Goal: Communication & Community: Ask a question

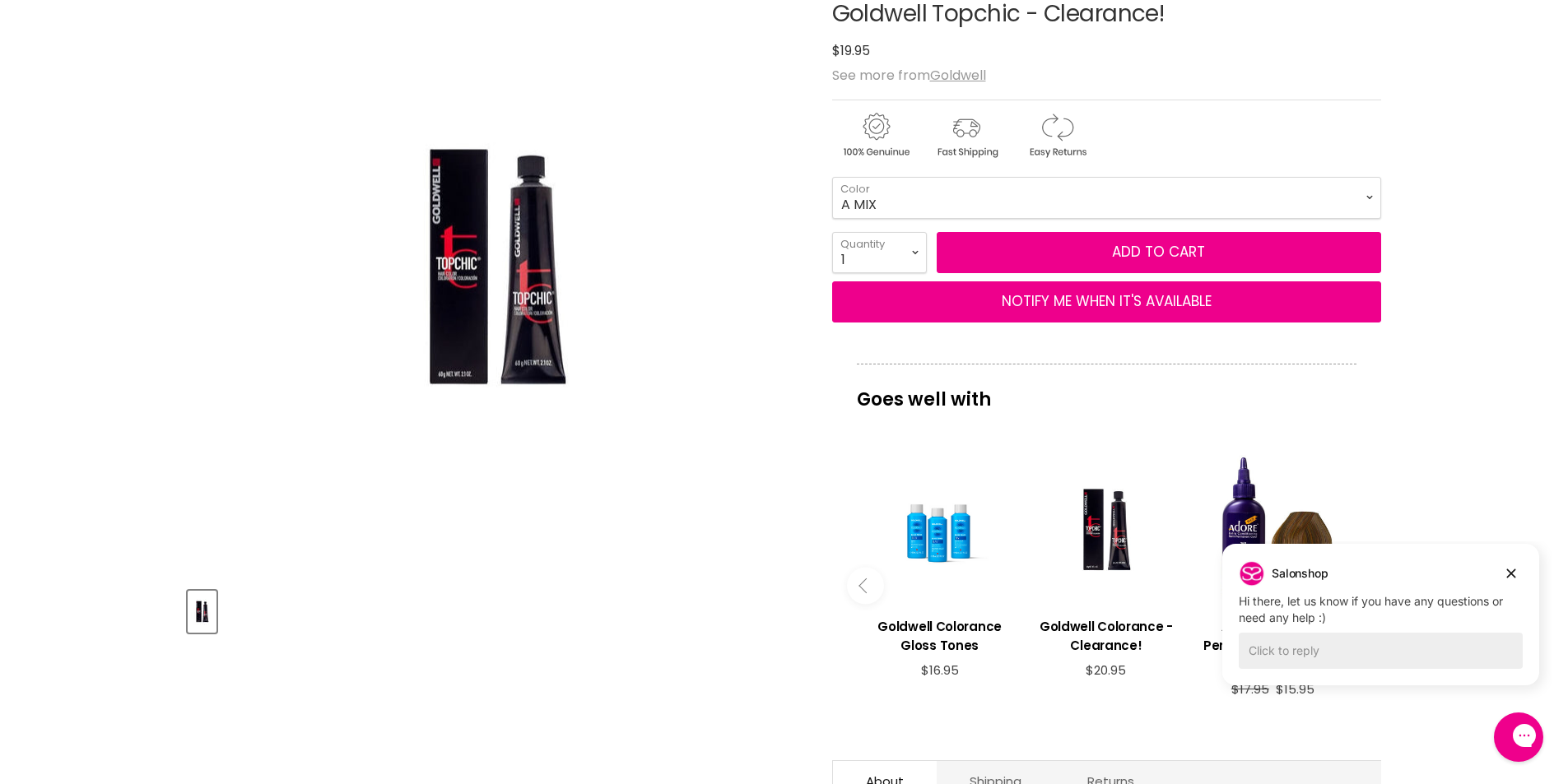
scroll to position [329, 0]
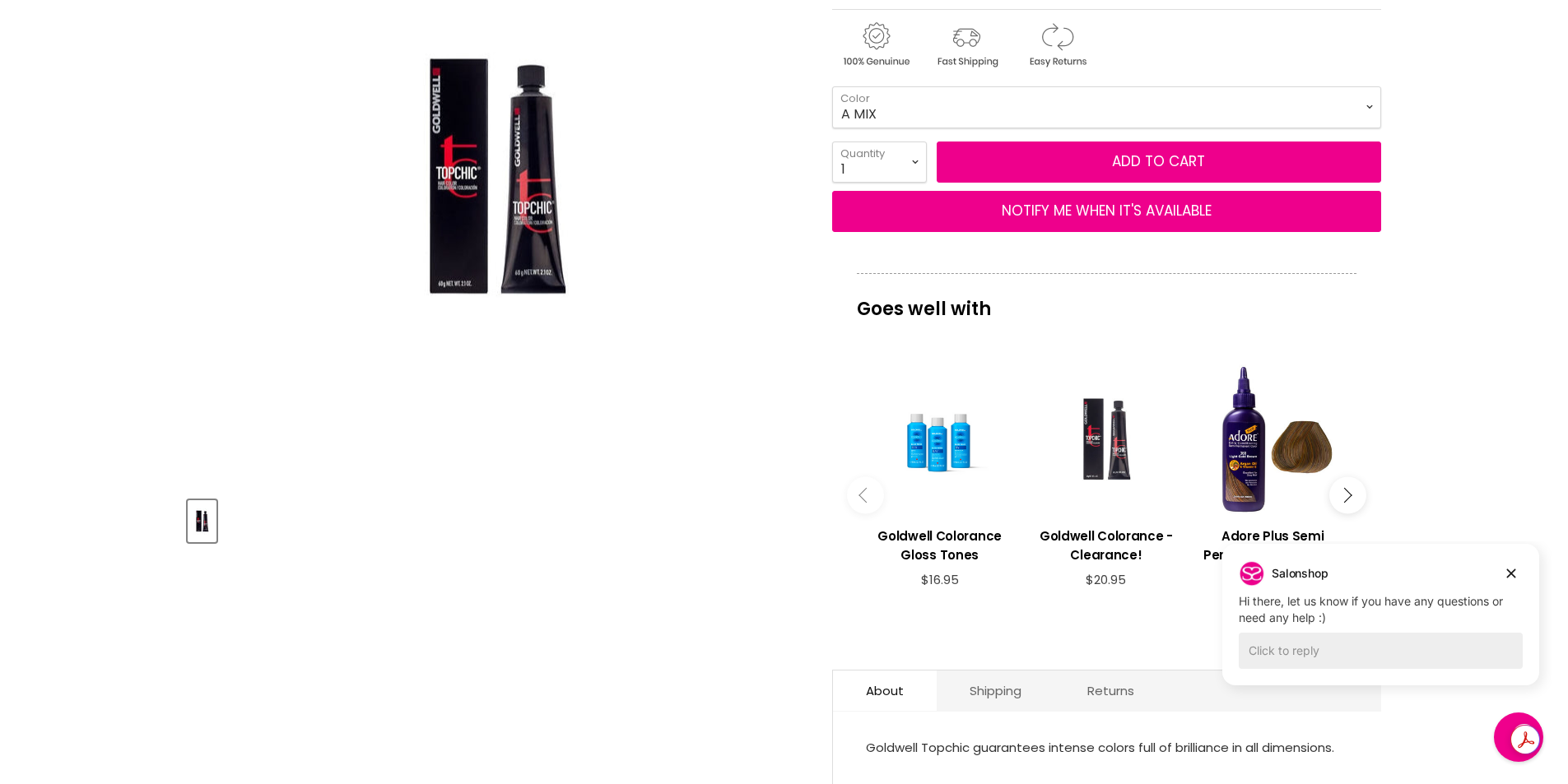
click at [1112, 482] on div "View product:Goldwell Colorance - Clearance!" at bounding box center [1106, 439] width 150 height 150
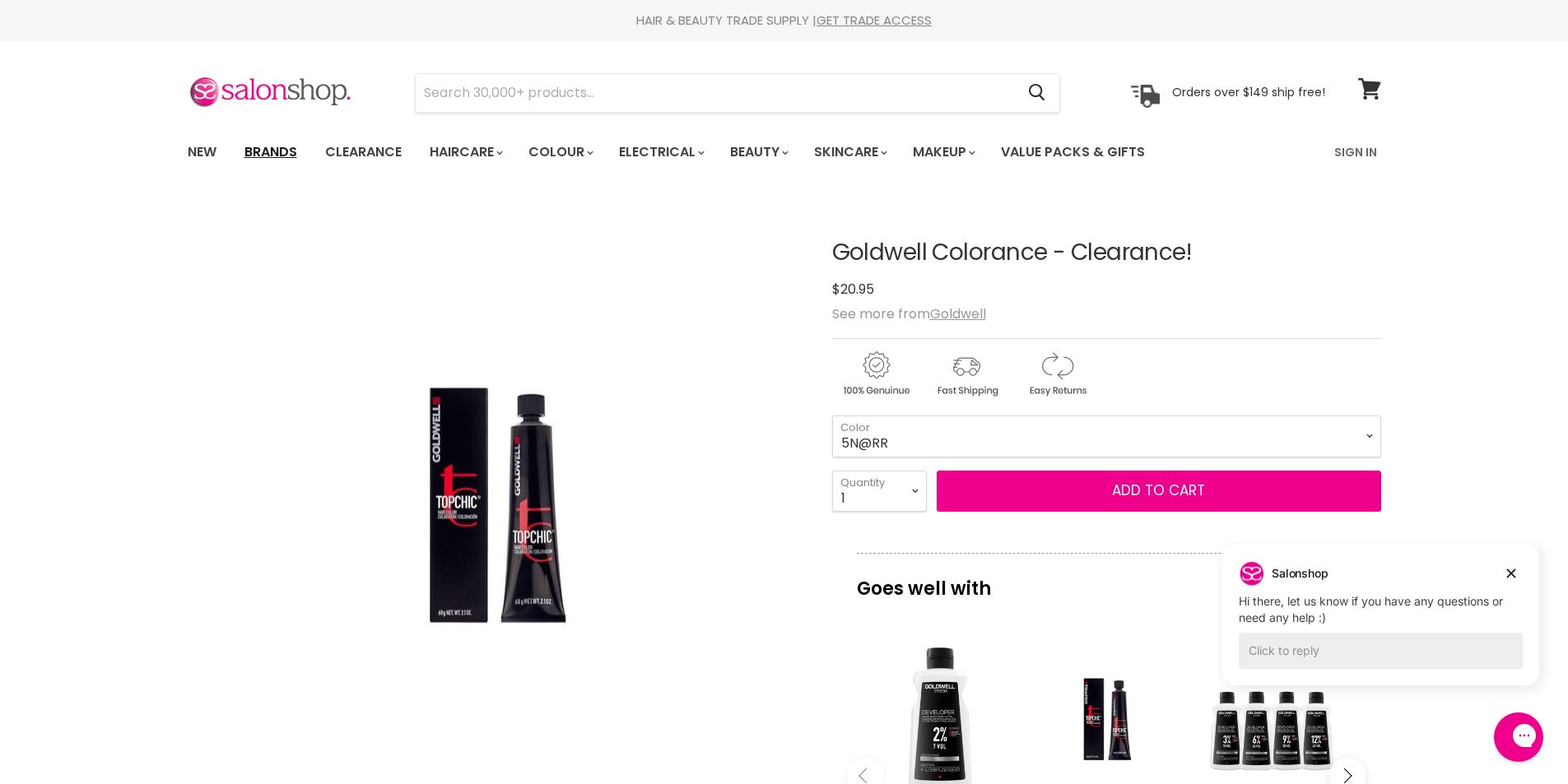
click at [268, 152] on link "Brands" at bounding box center [270, 152] width 77 height 35
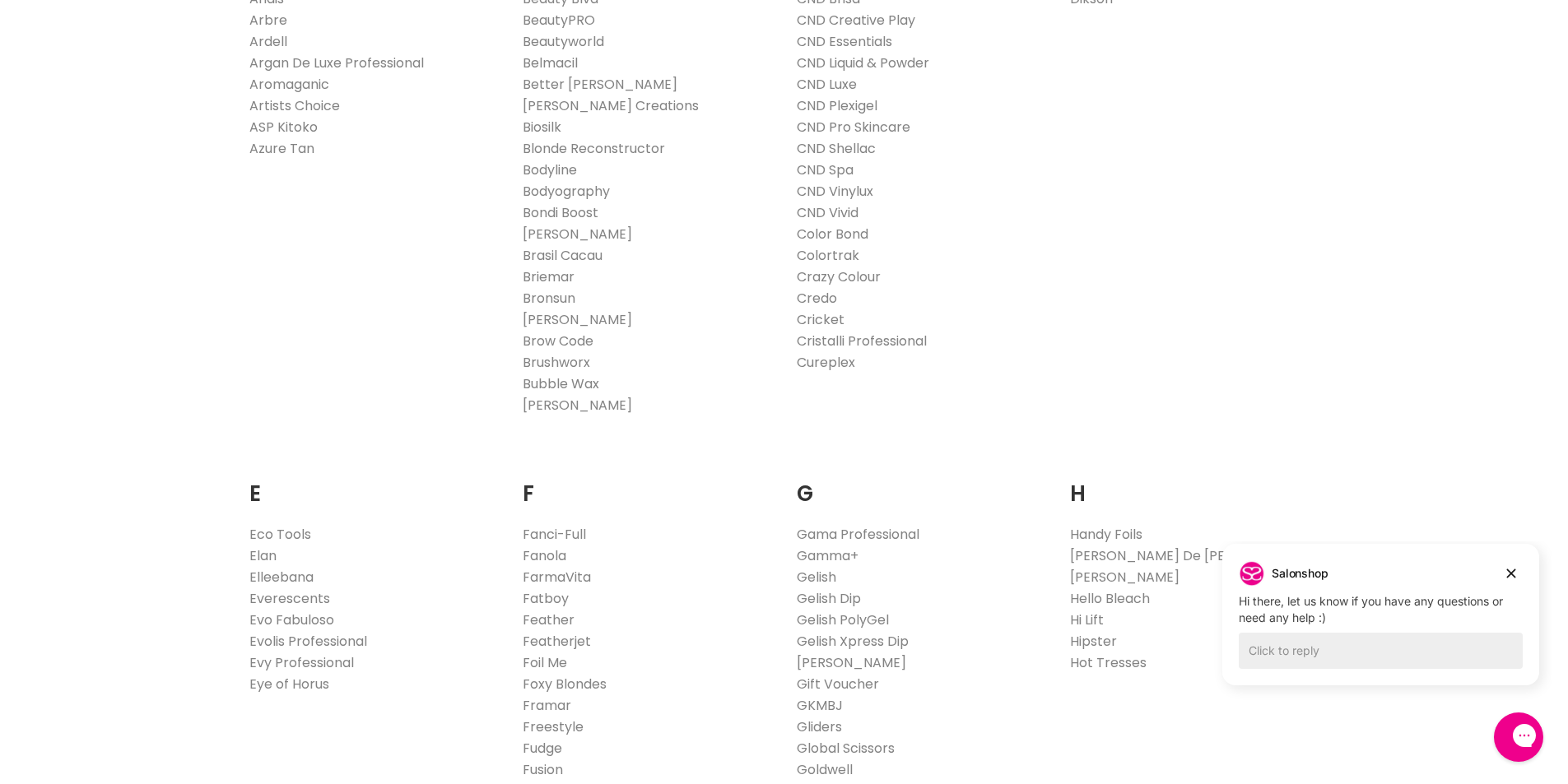
scroll to position [823, 0]
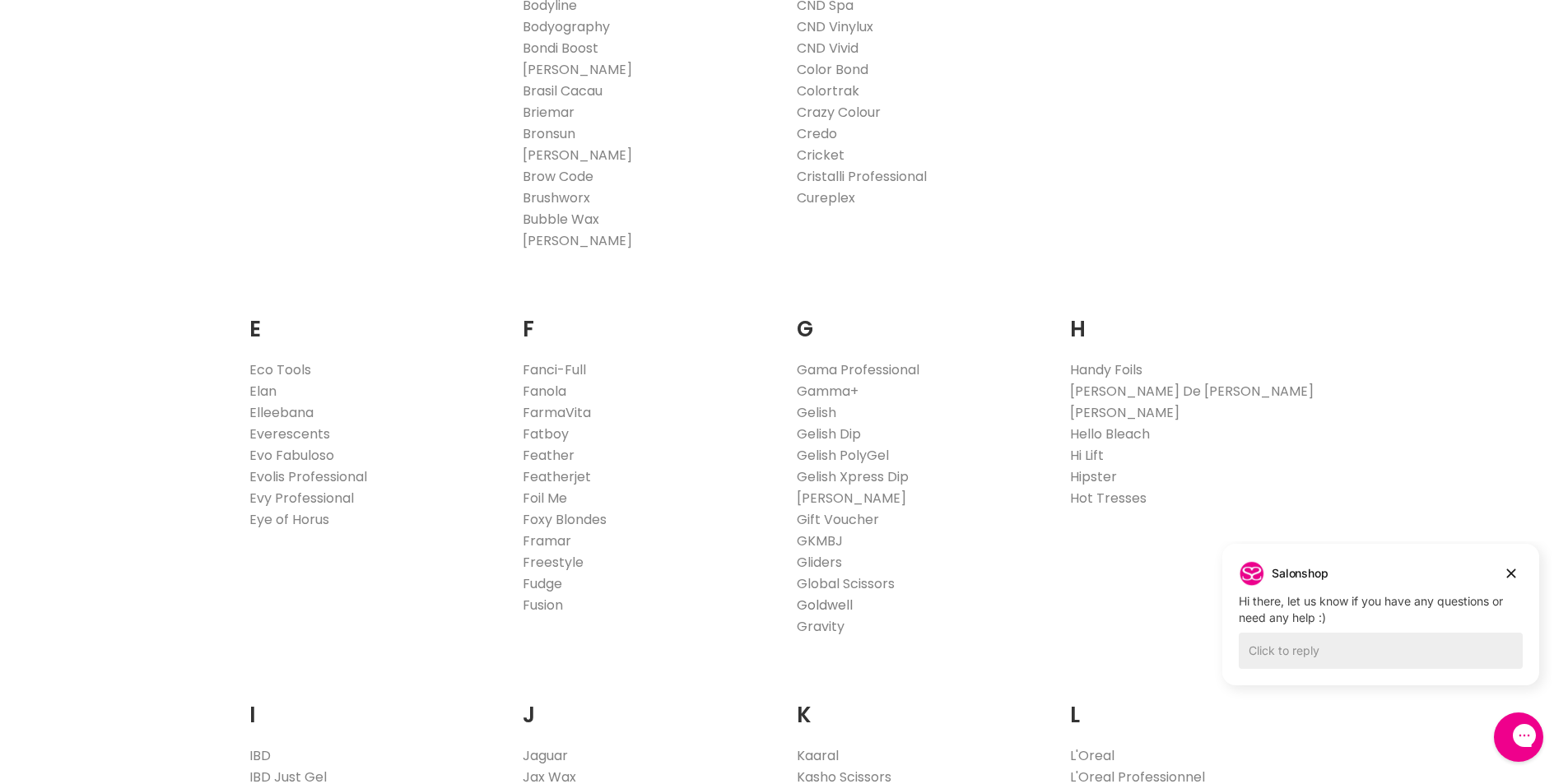
click at [826, 607] on link "Goldwell" at bounding box center [824, 605] width 56 height 19
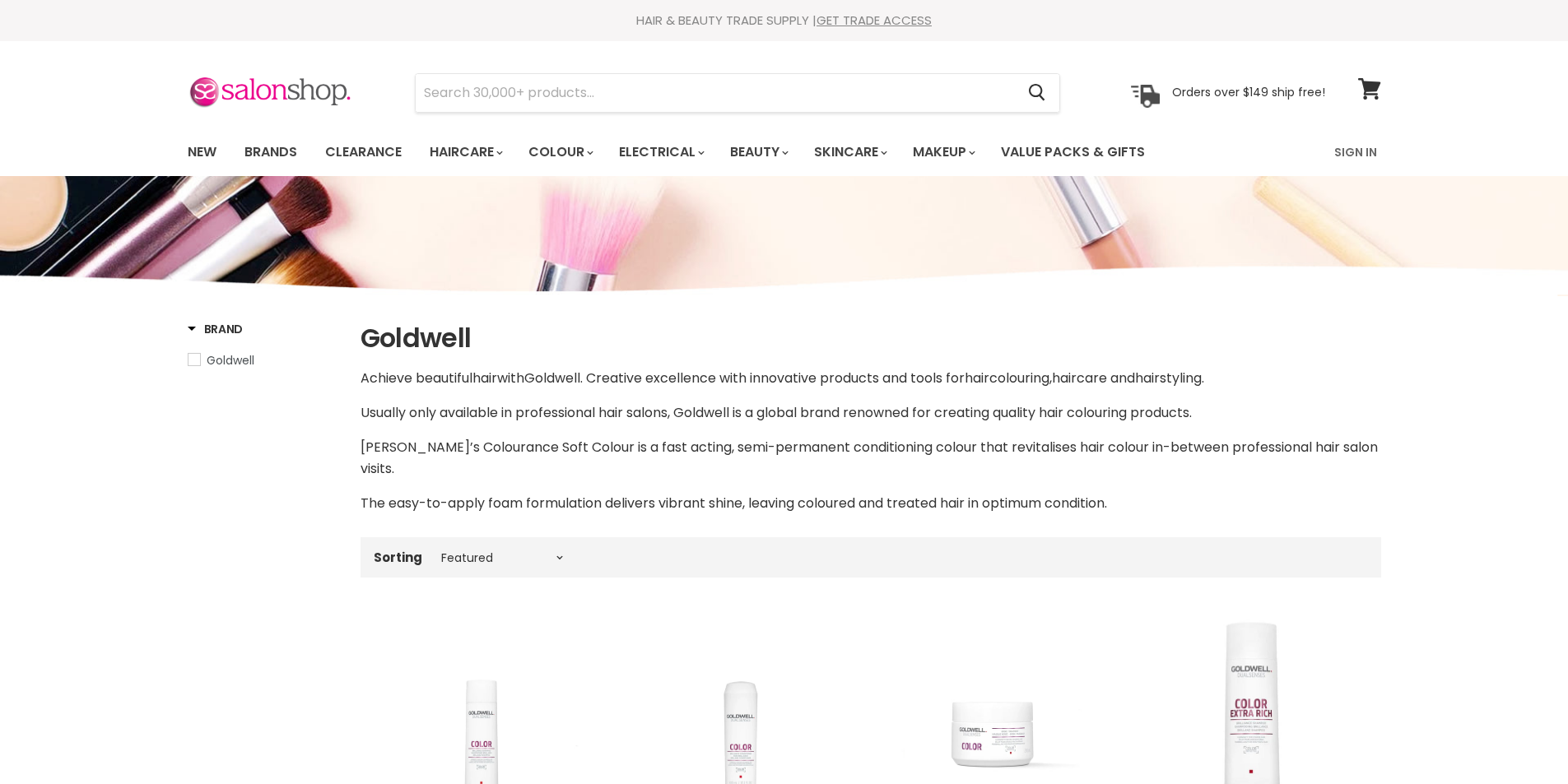
select select "manual"
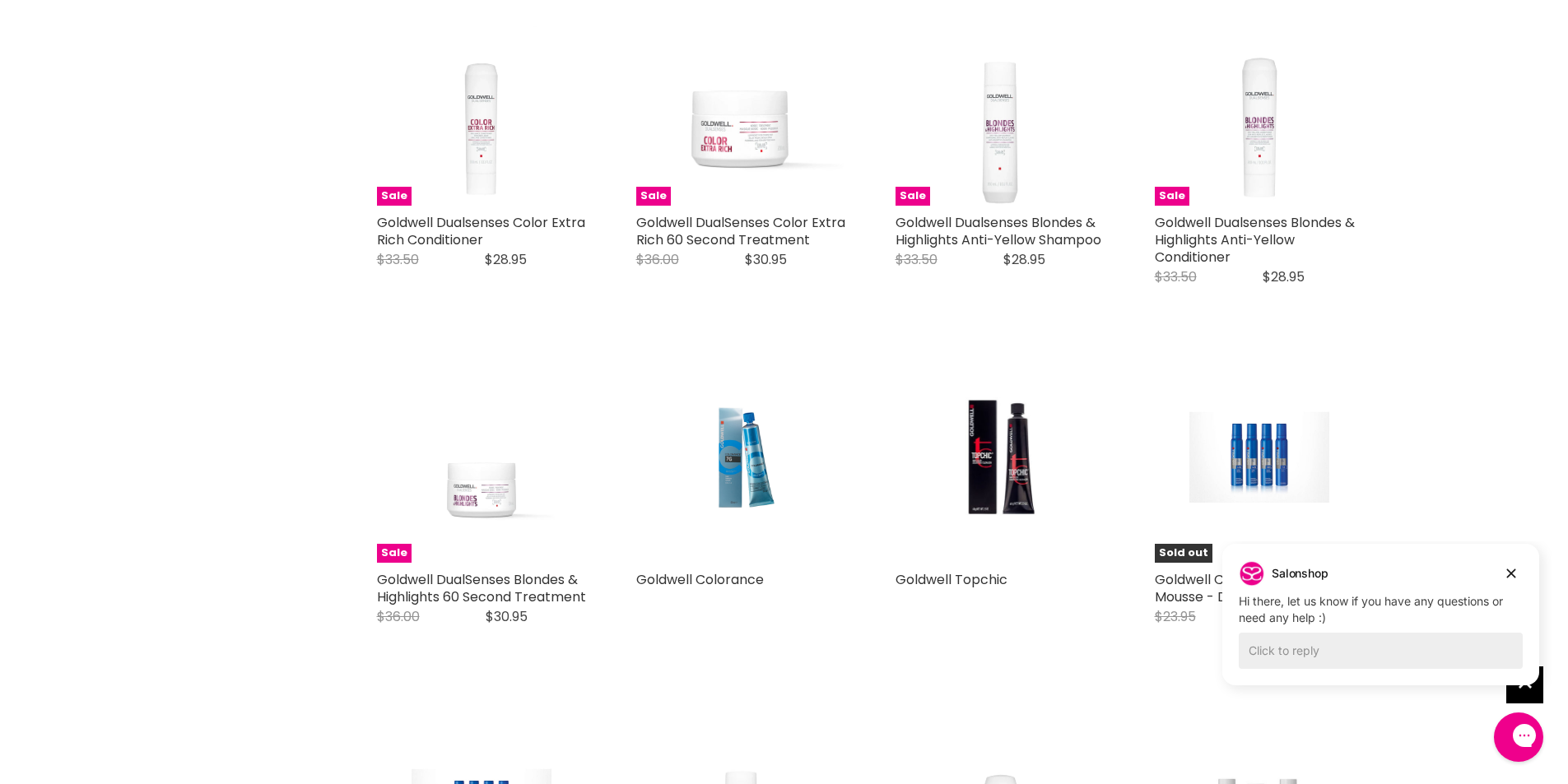
scroll to position [987, 0]
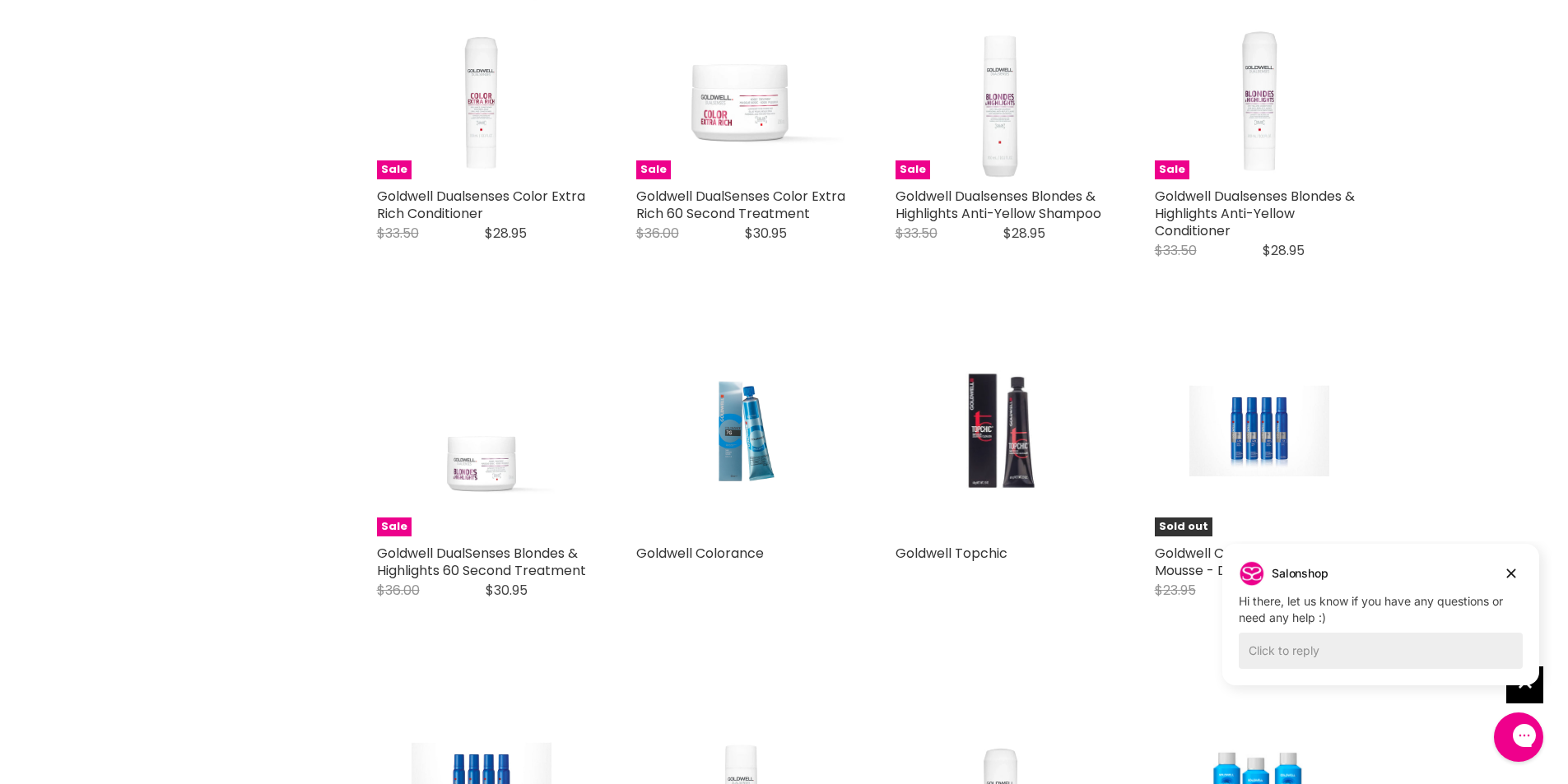
click at [995, 513] on img "Main content" at bounding box center [999, 431] width 139 height 209
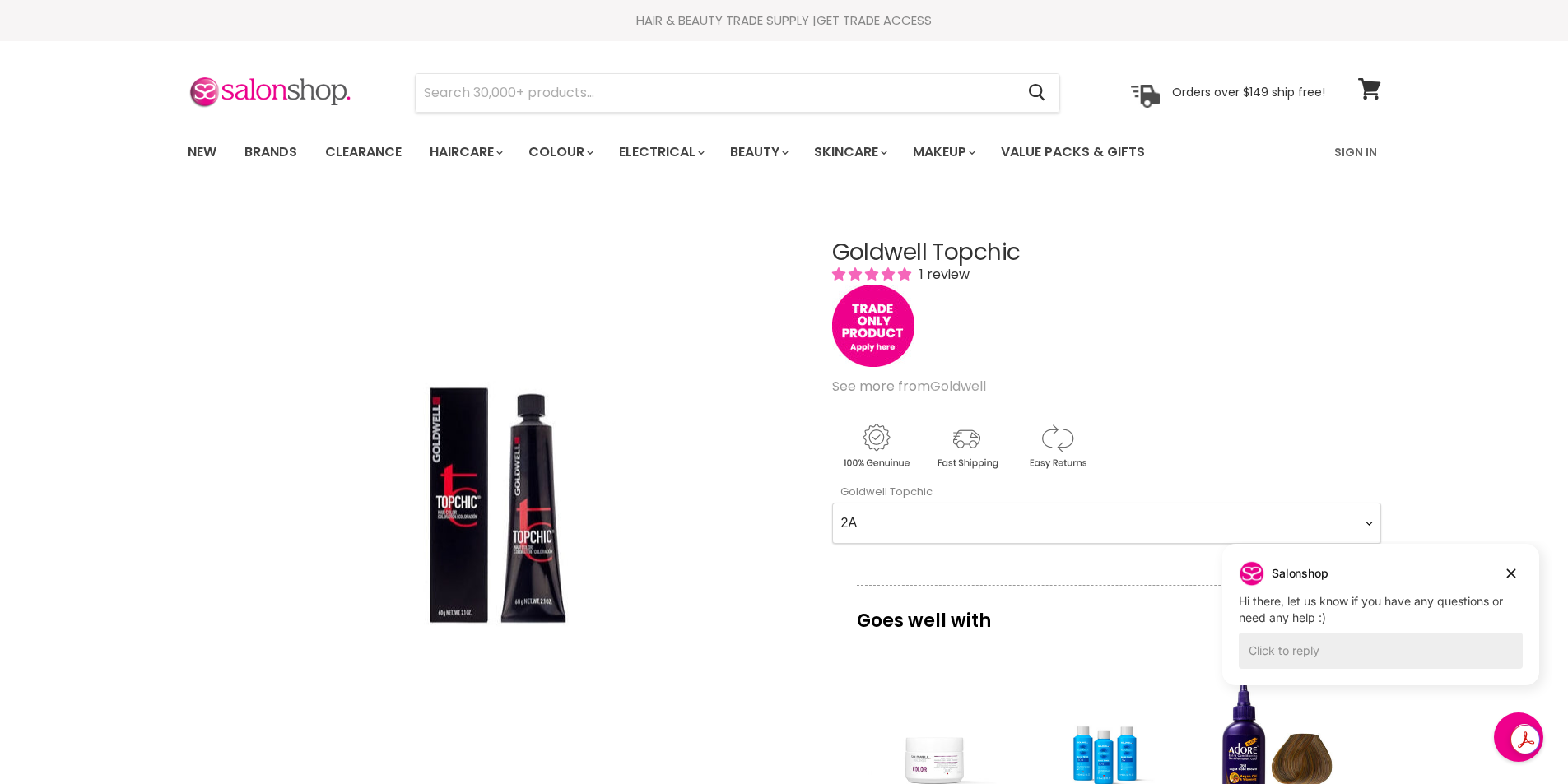
click at [956, 389] on u "Goldwell" at bounding box center [958, 386] width 56 height 19
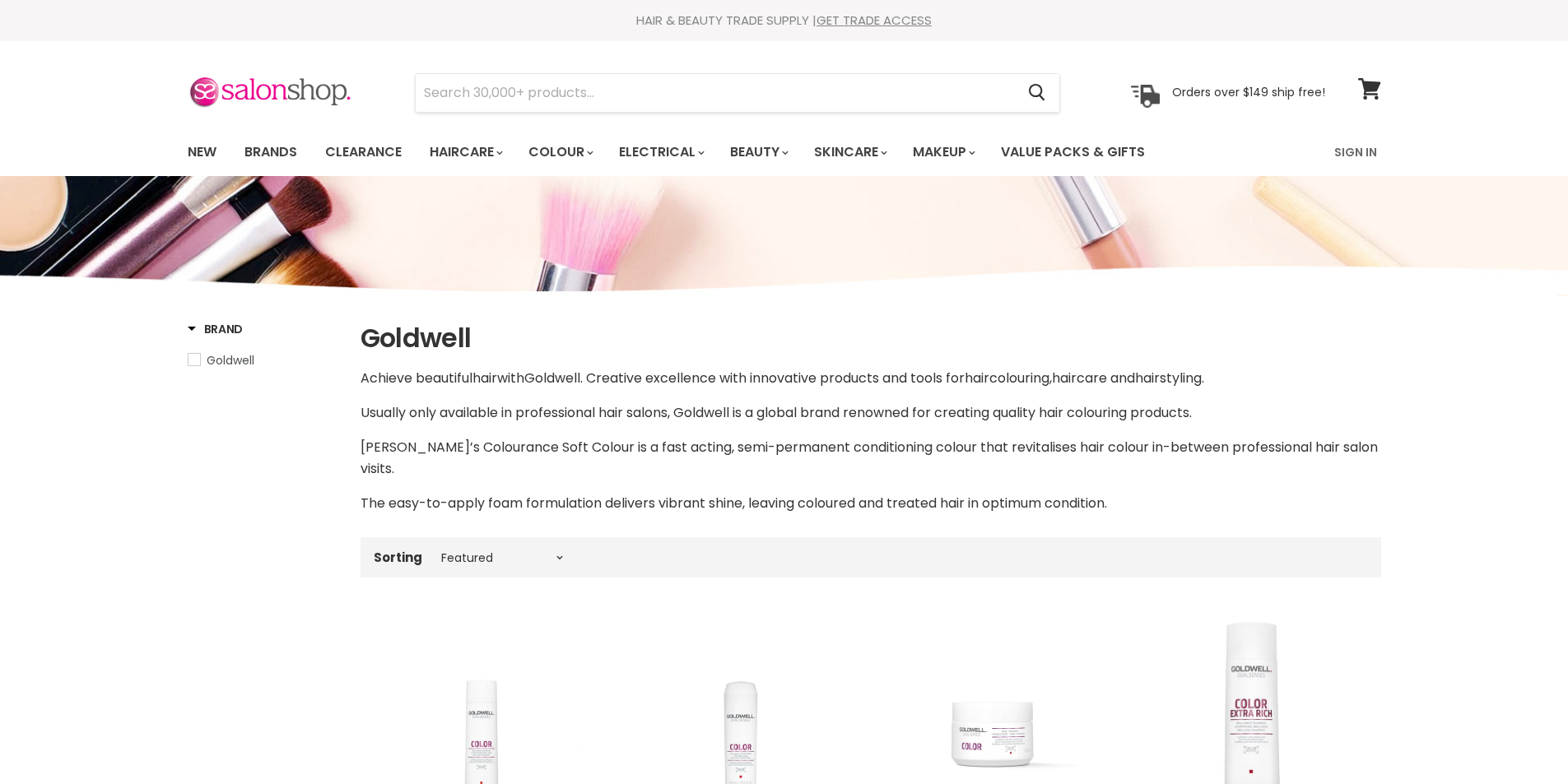
select select "manual"
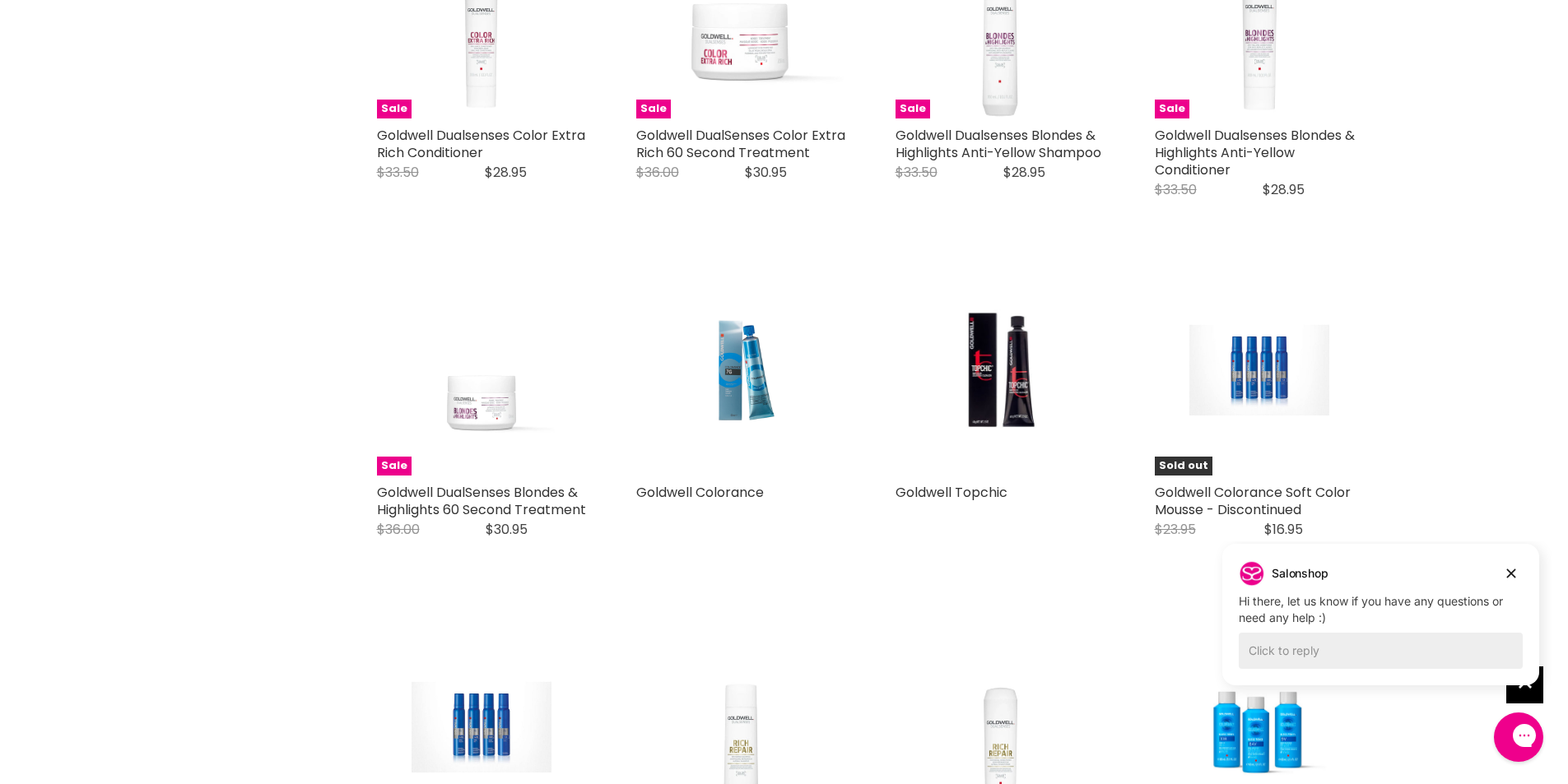
scroll to position [1152, 0]
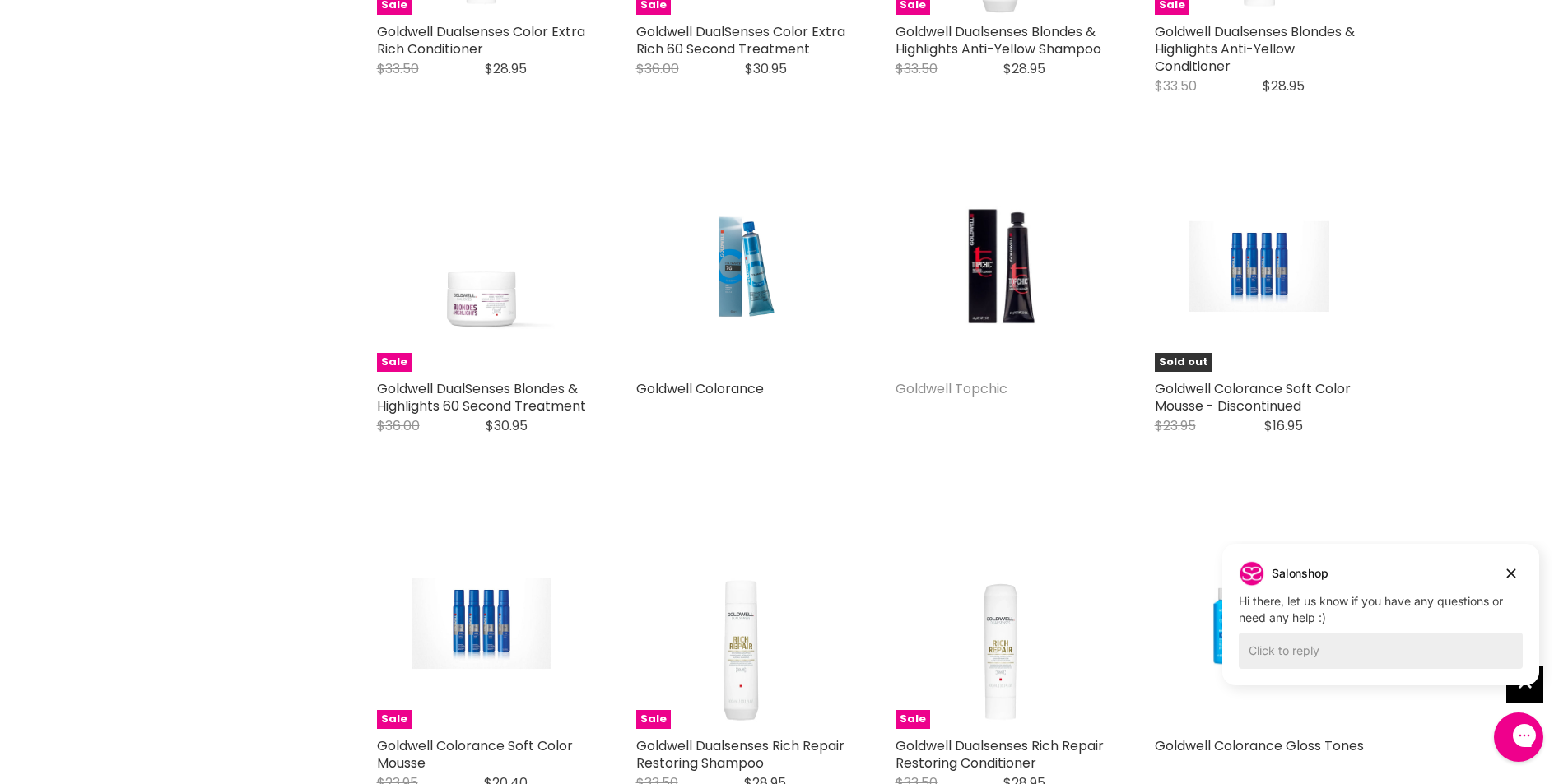
click at [984, 379] on link "Goldwell Topchic" at bounding box center [951, 389] width 112 height 19
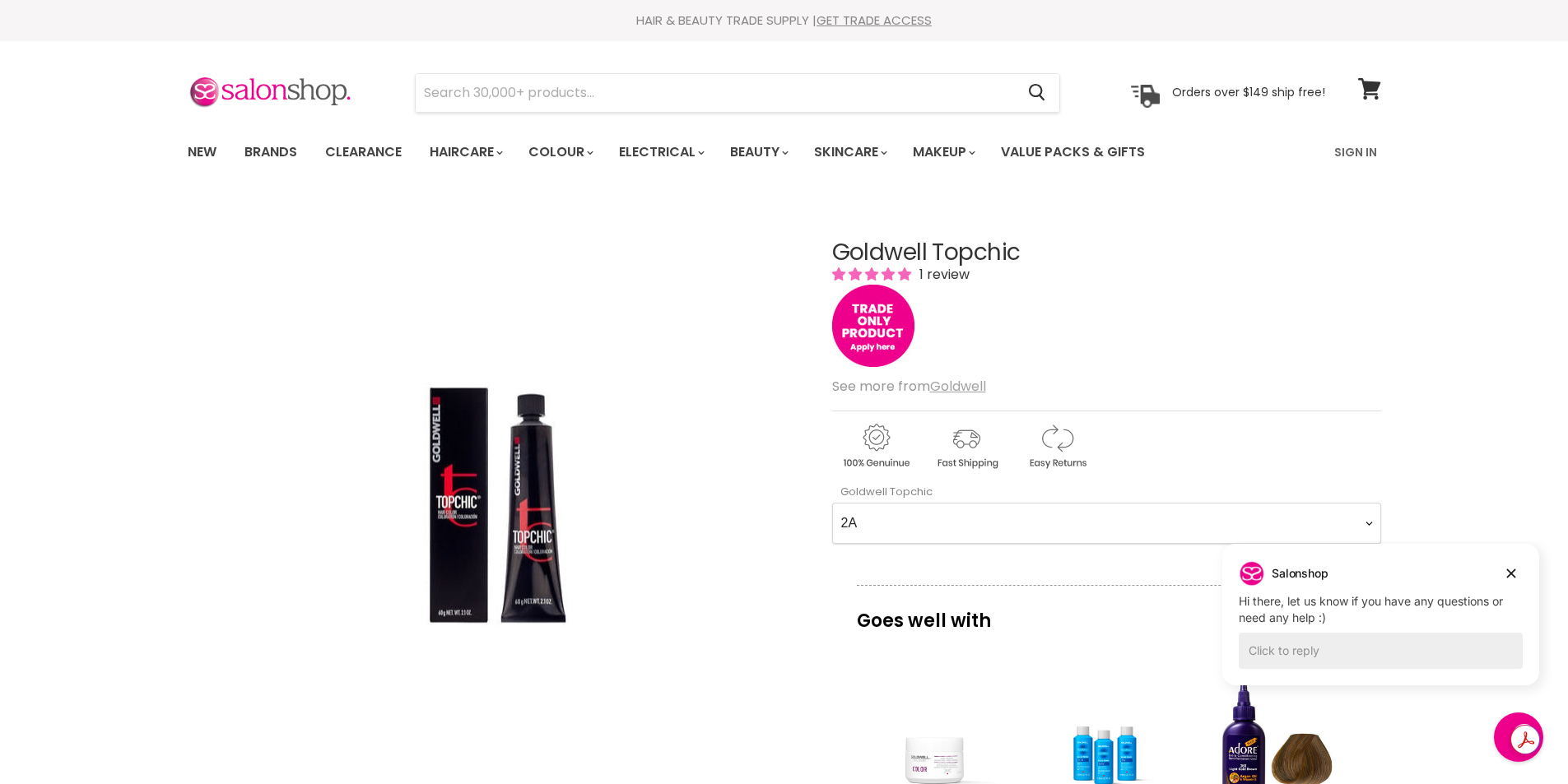
click at [964, 385] on u "Goldwell" at bounding box center [958, 386] width 56 height 19
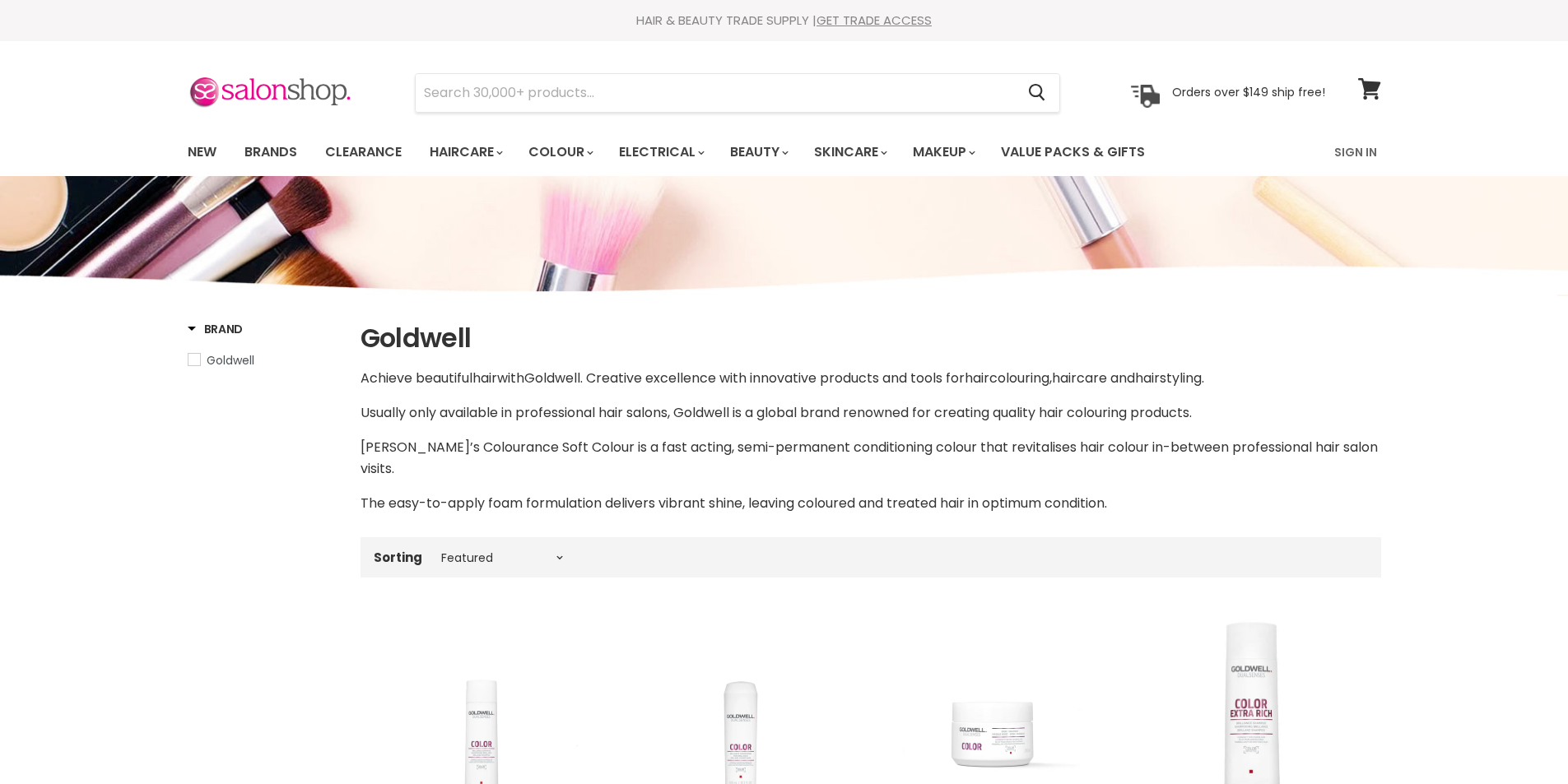
select select "manual"
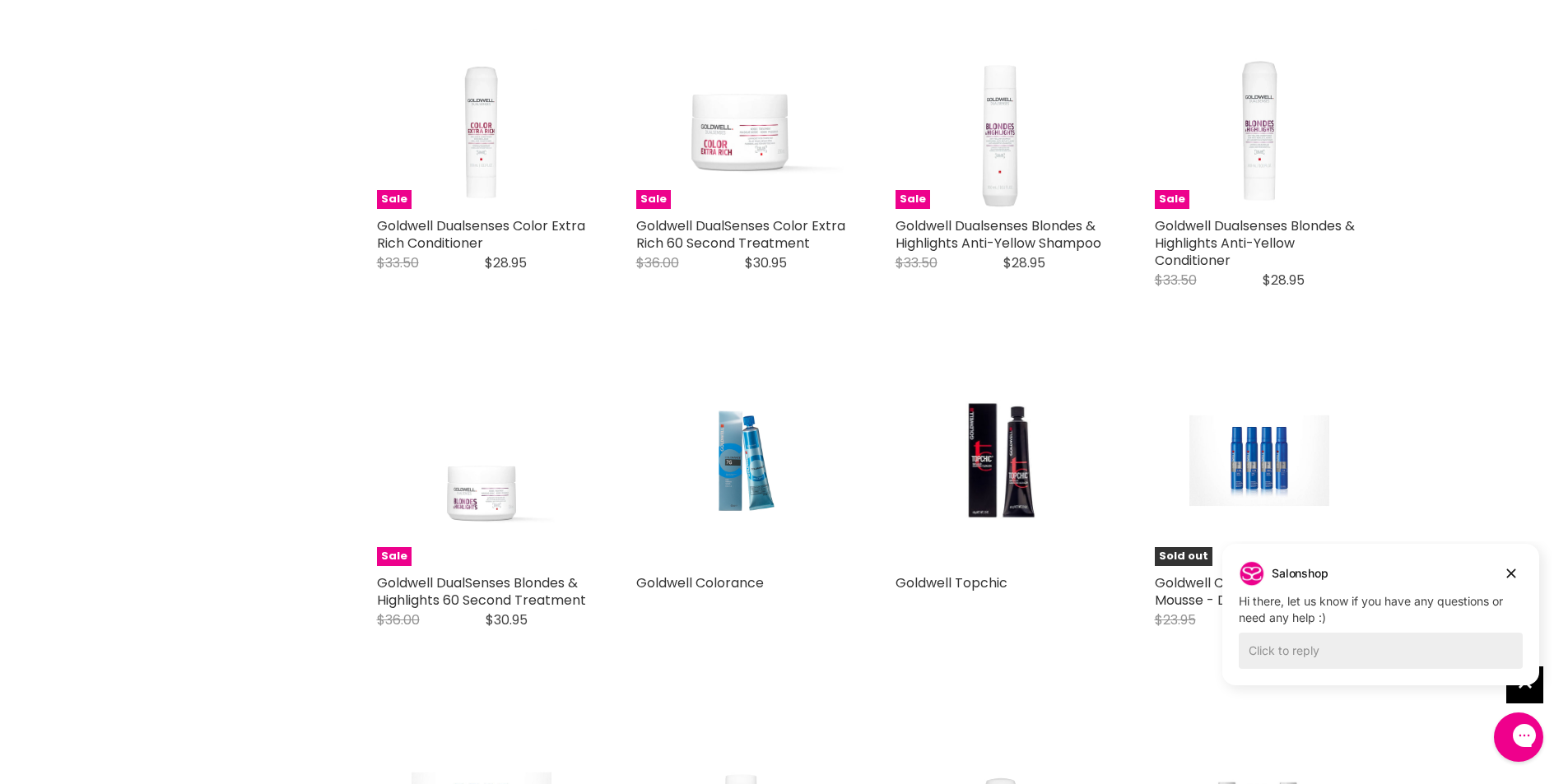
scroll to position [1070, 0]
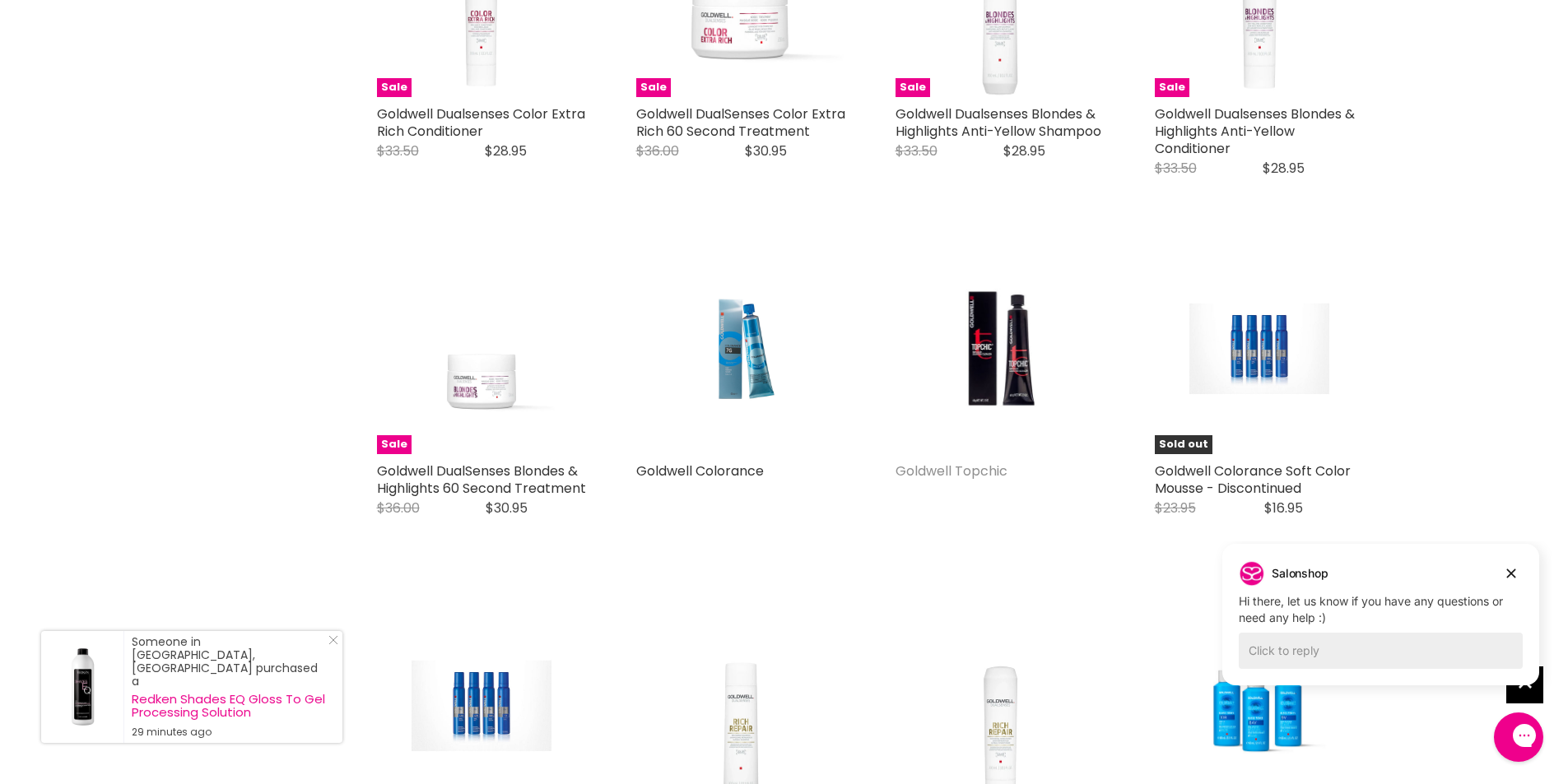
click at [955, 461] on link "Goldwell Topchic" at bounding box center [951, 471] width 112 height 19
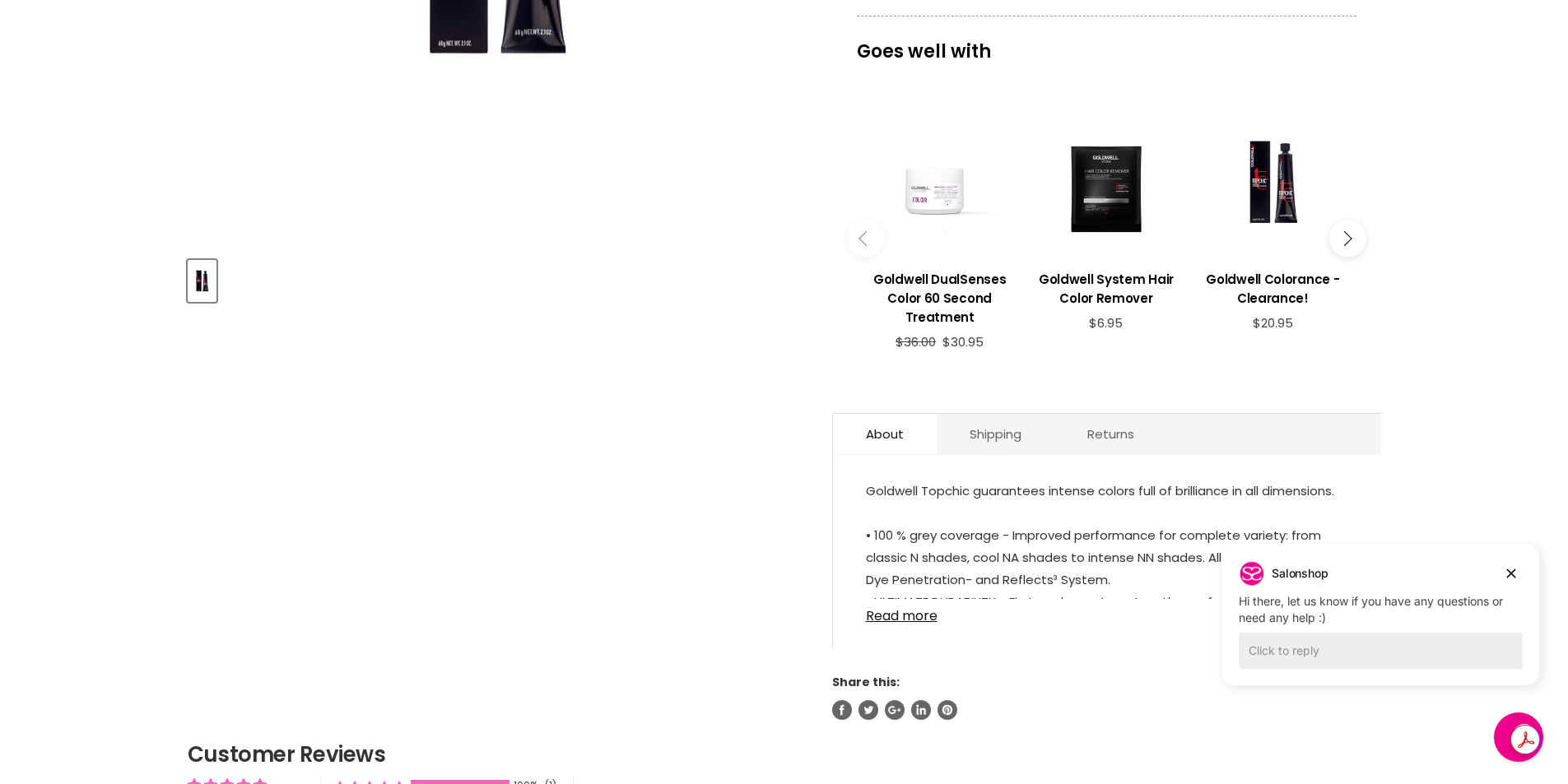
scroll to position [576, 0]
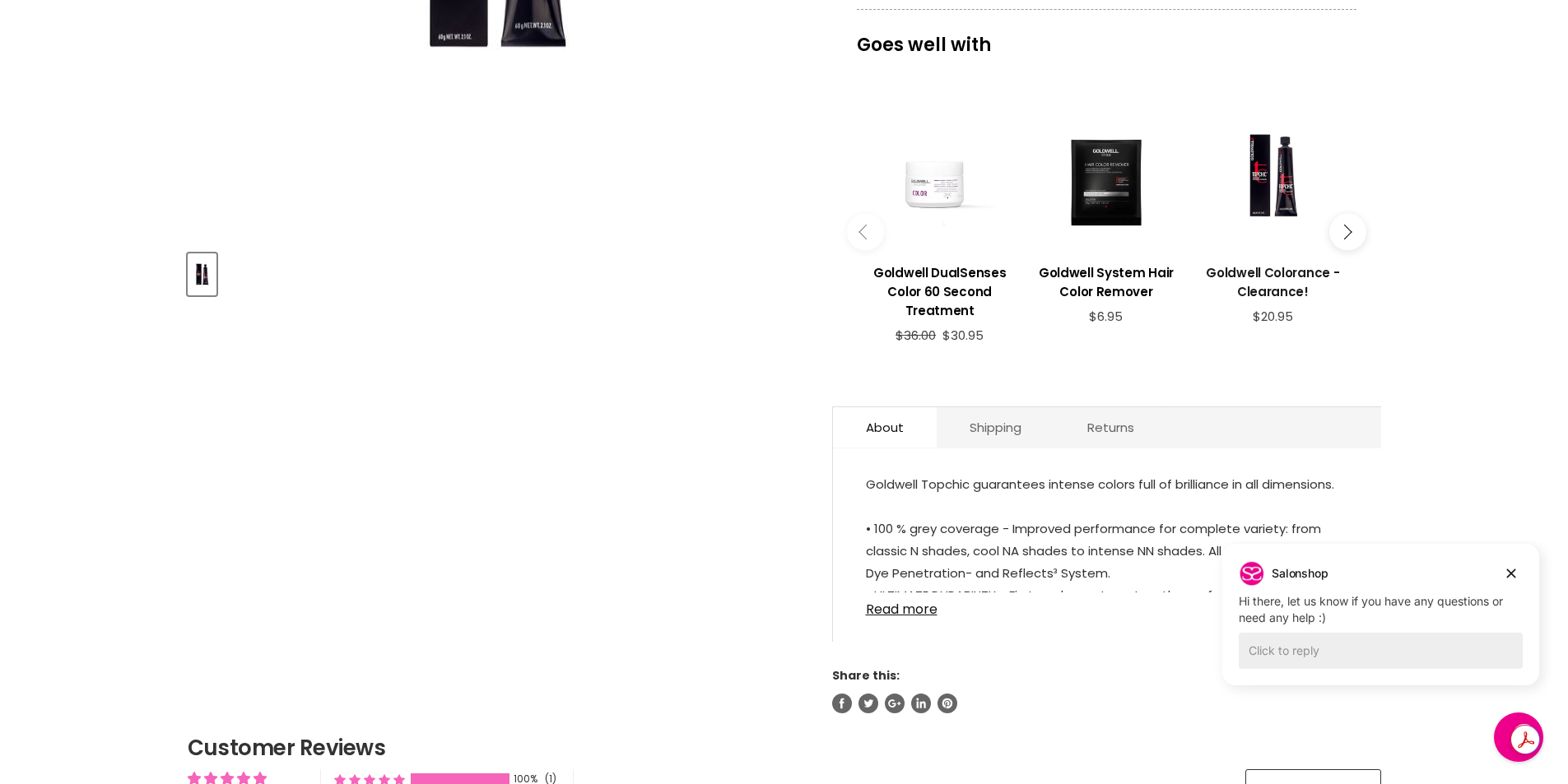
click at [1292, 279] on h3 "Goldwell Colorance - Clearance!" at bounding box center [1272, 282] width 150 height 38
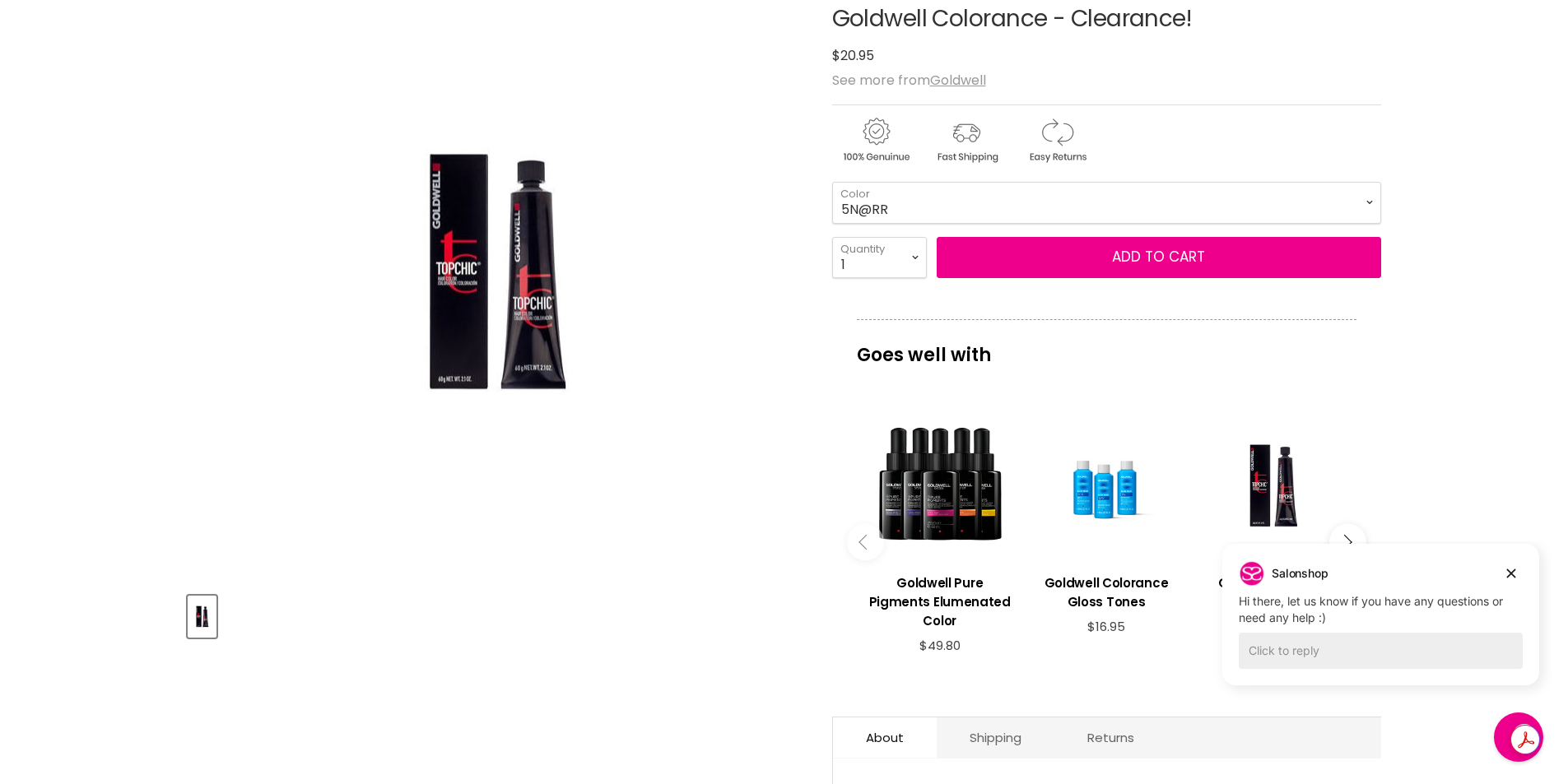
scroll to position [247, 0]
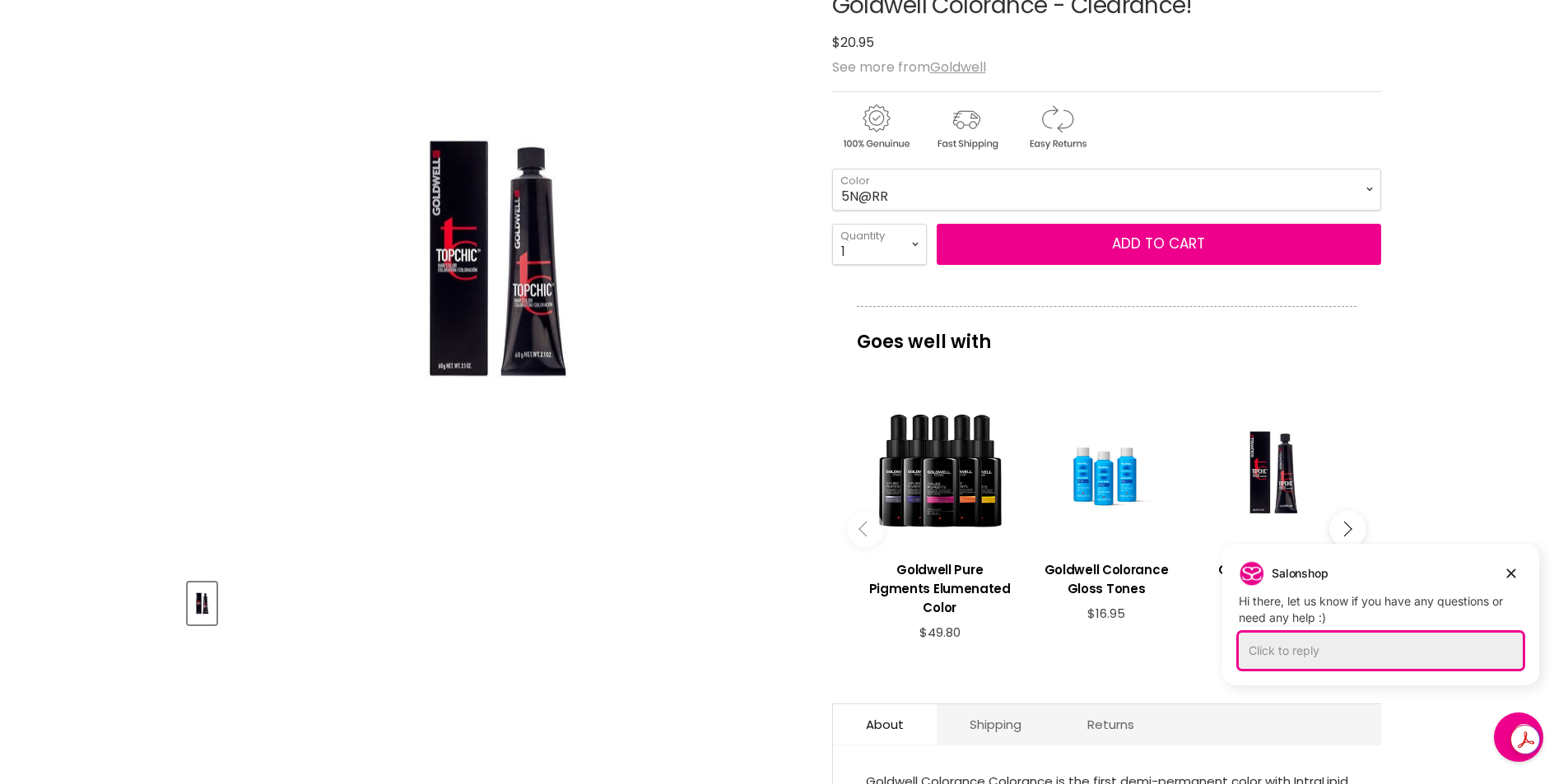
click at [1285, 651] on div "Click to reply" at bounding box center [1381, 651] width 284 height 36
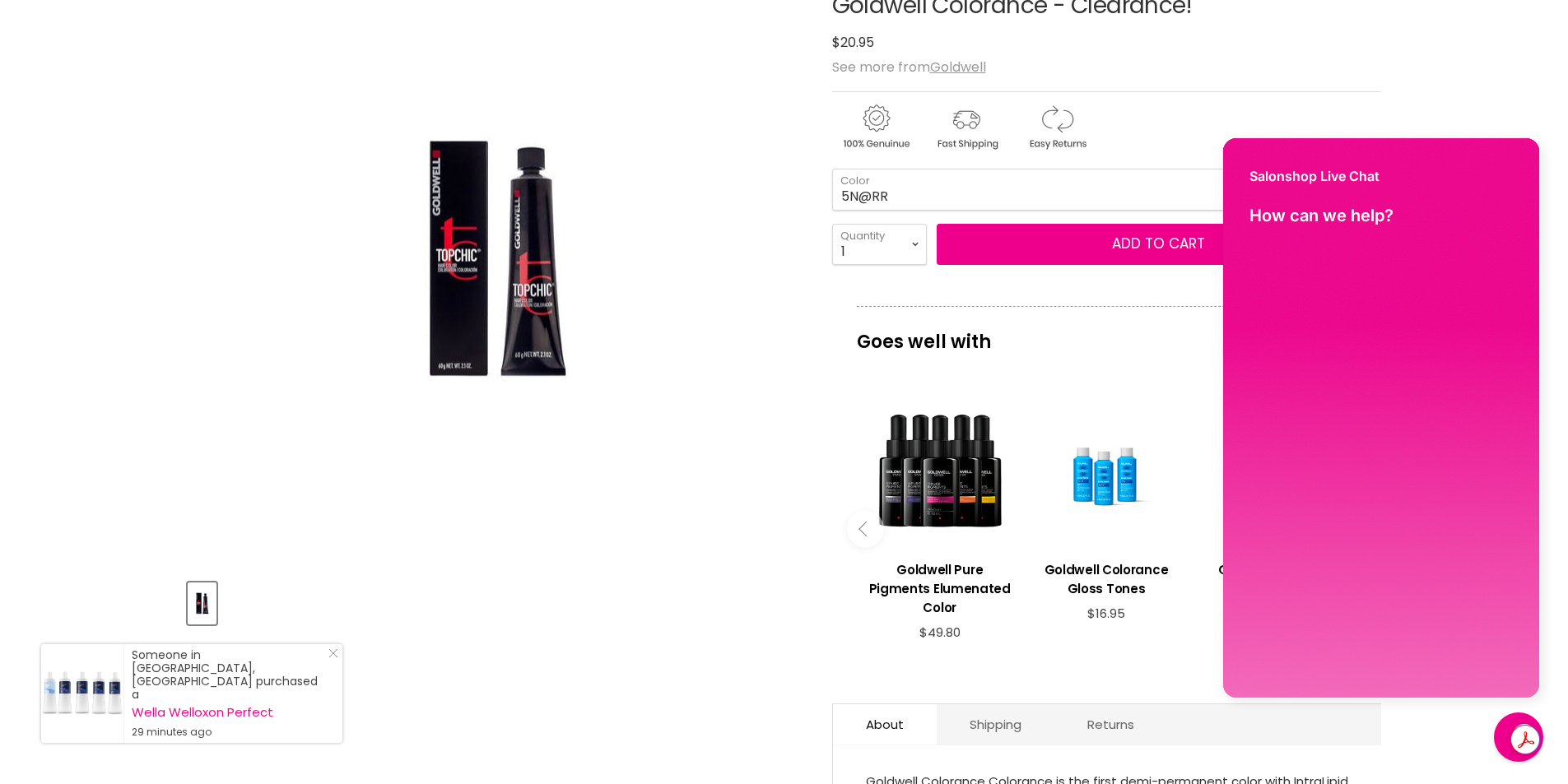
scroll to position [0, 0]
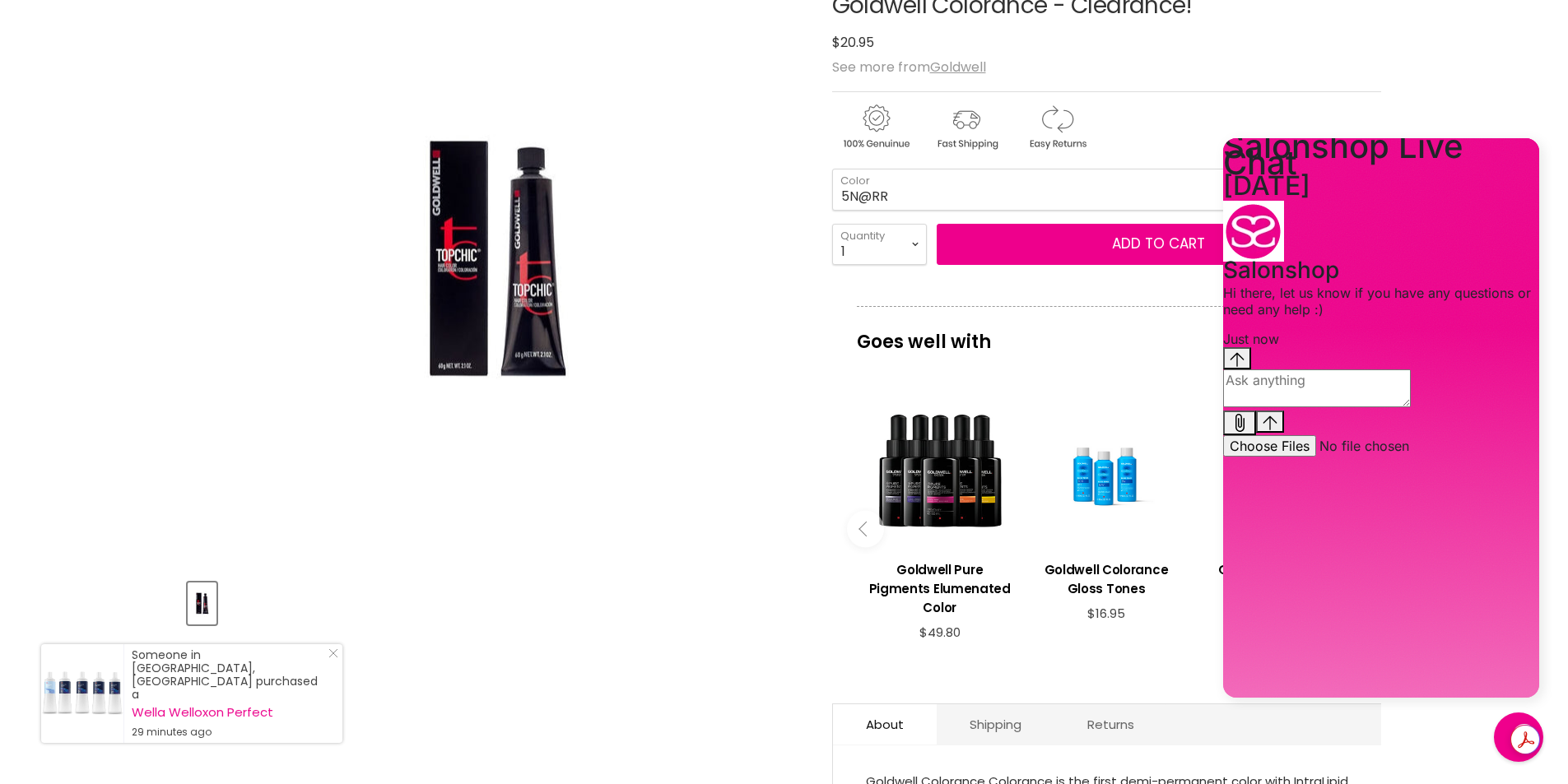
click at [1298, 408] on textarea "live chat message input" at bounding box center [1317, 389] width 188 height 38
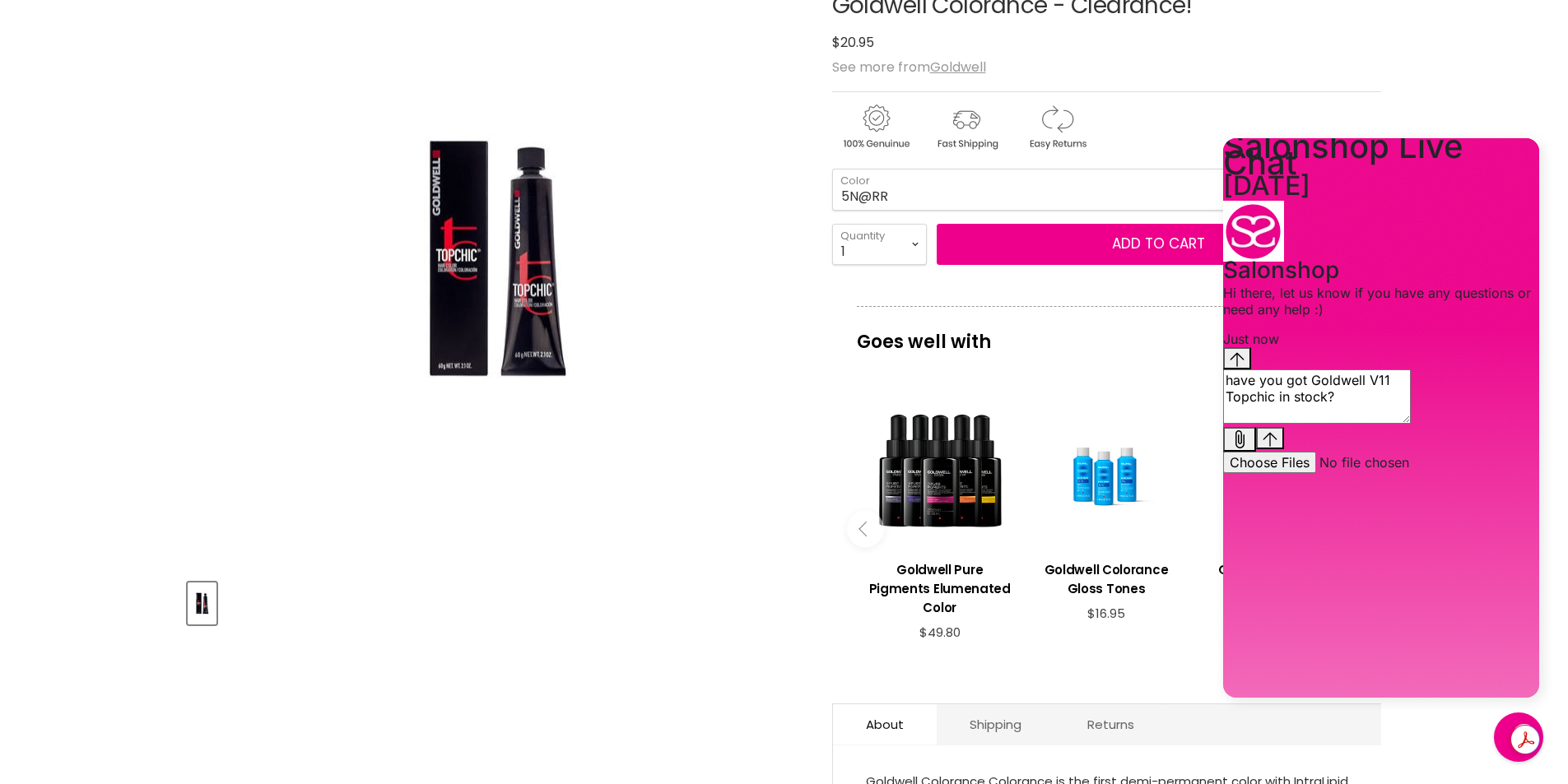
type textarea "have you got Goldwell V11 Topchic in stock?"
click at [1278, 446] on icon "Send message" at bounding box center [1270, 439] width 14 height 14
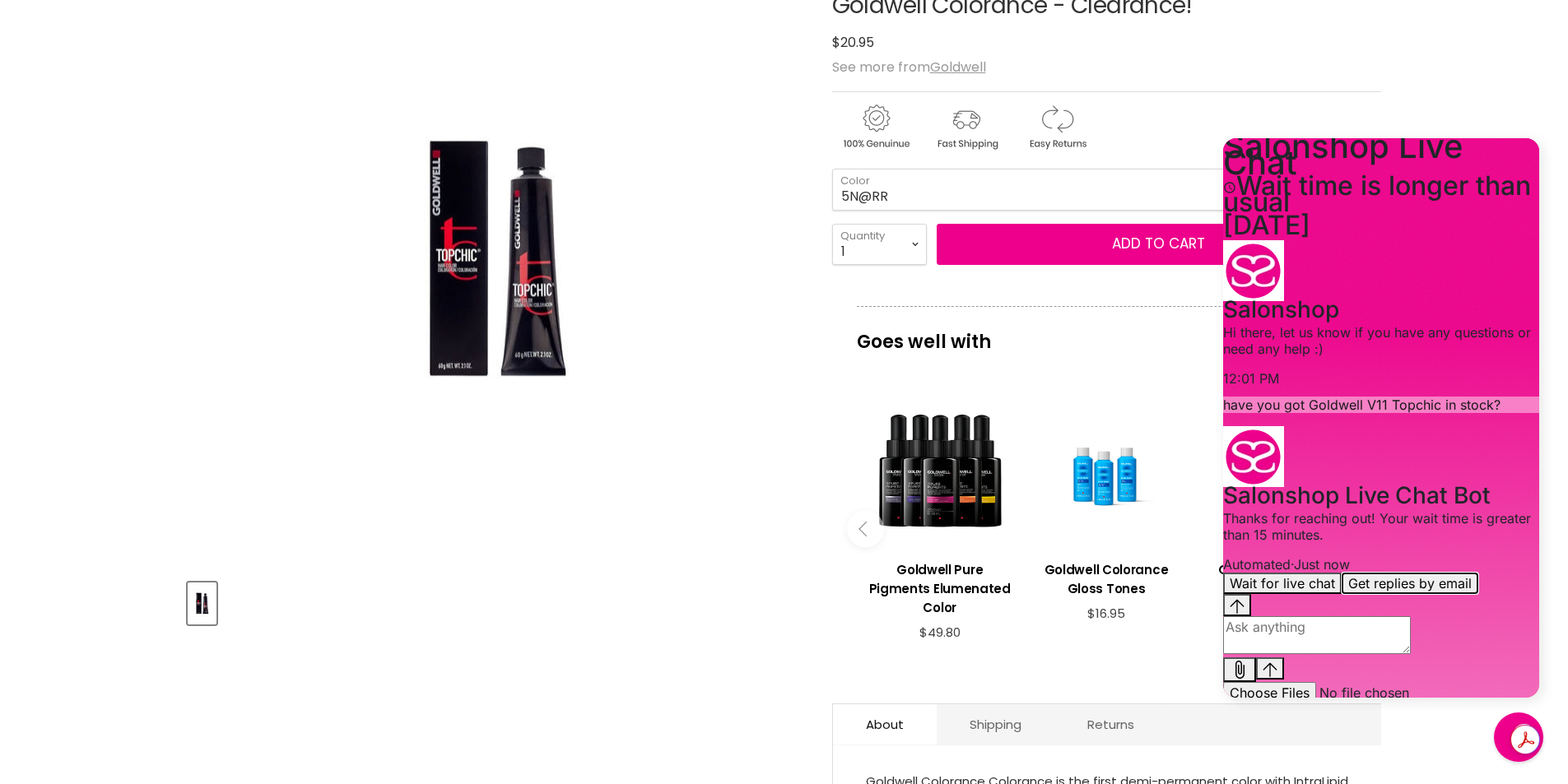
click at [1466, 594] on button "Get replies by email" at bounding box center [1410, 583] width 137 height 22
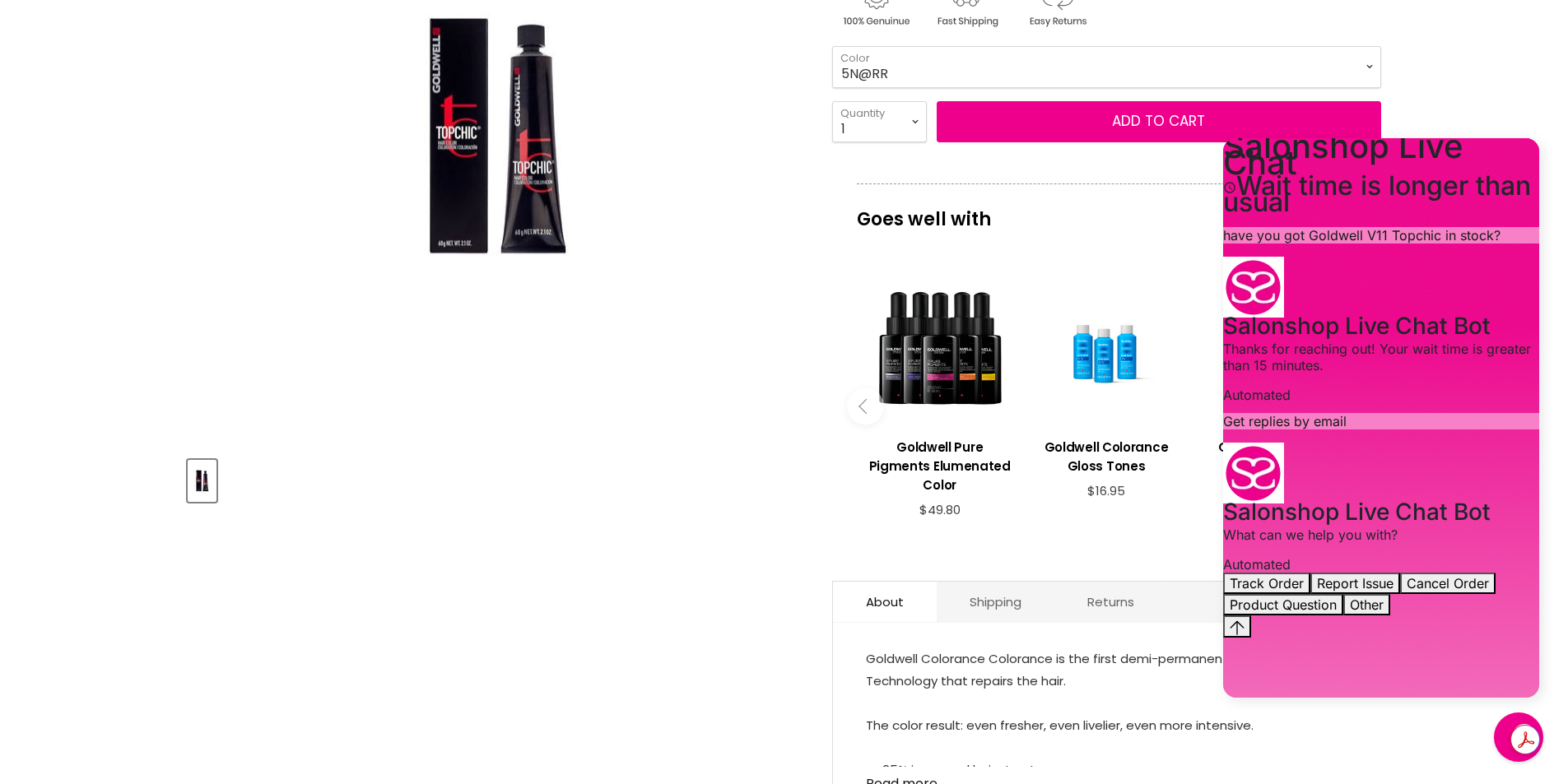
scroll to position [411, 0]
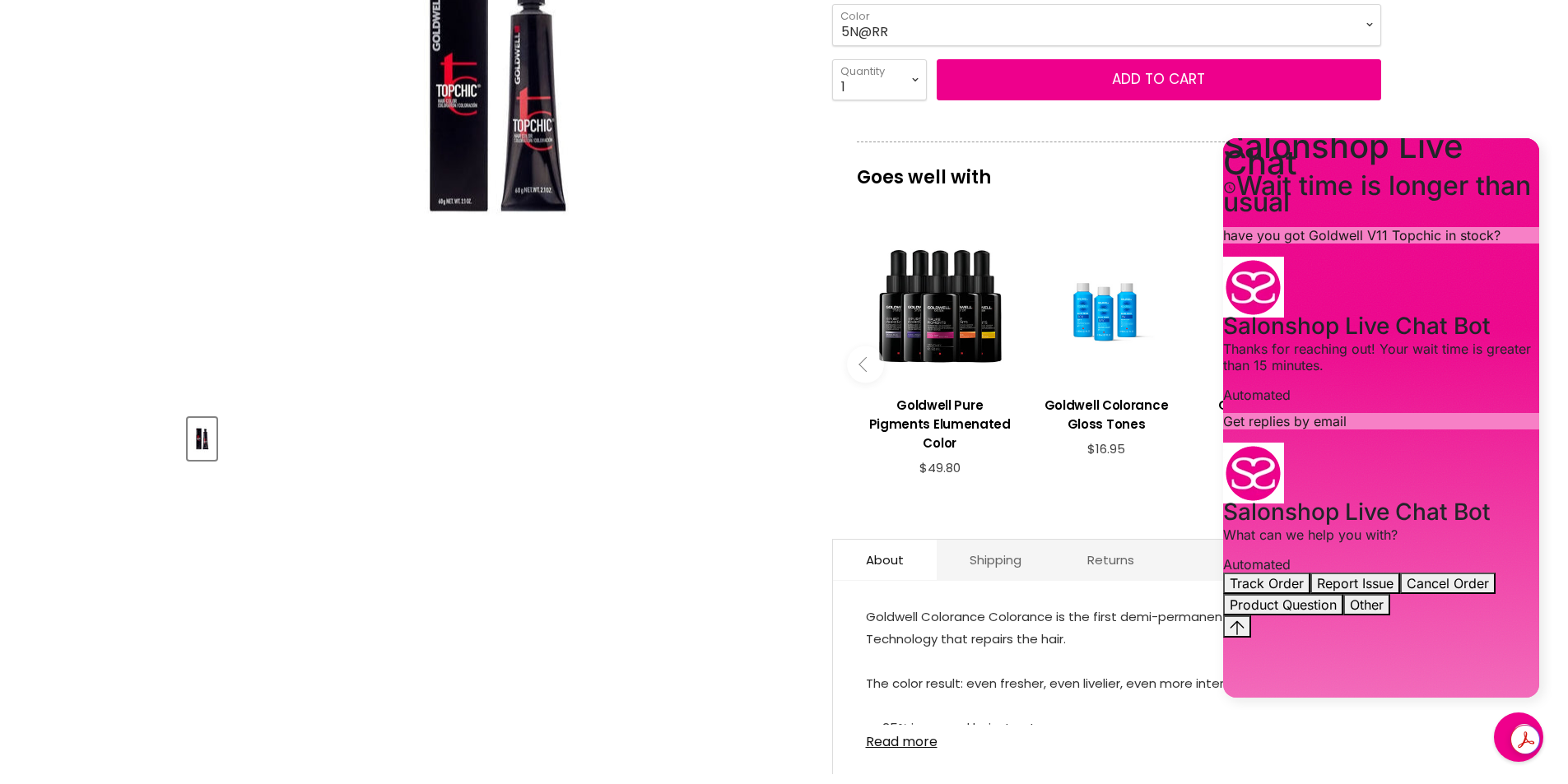
click at [1421, 413] on p "Get replies by email" at bounding box center [1381, 421] width 316 height 16
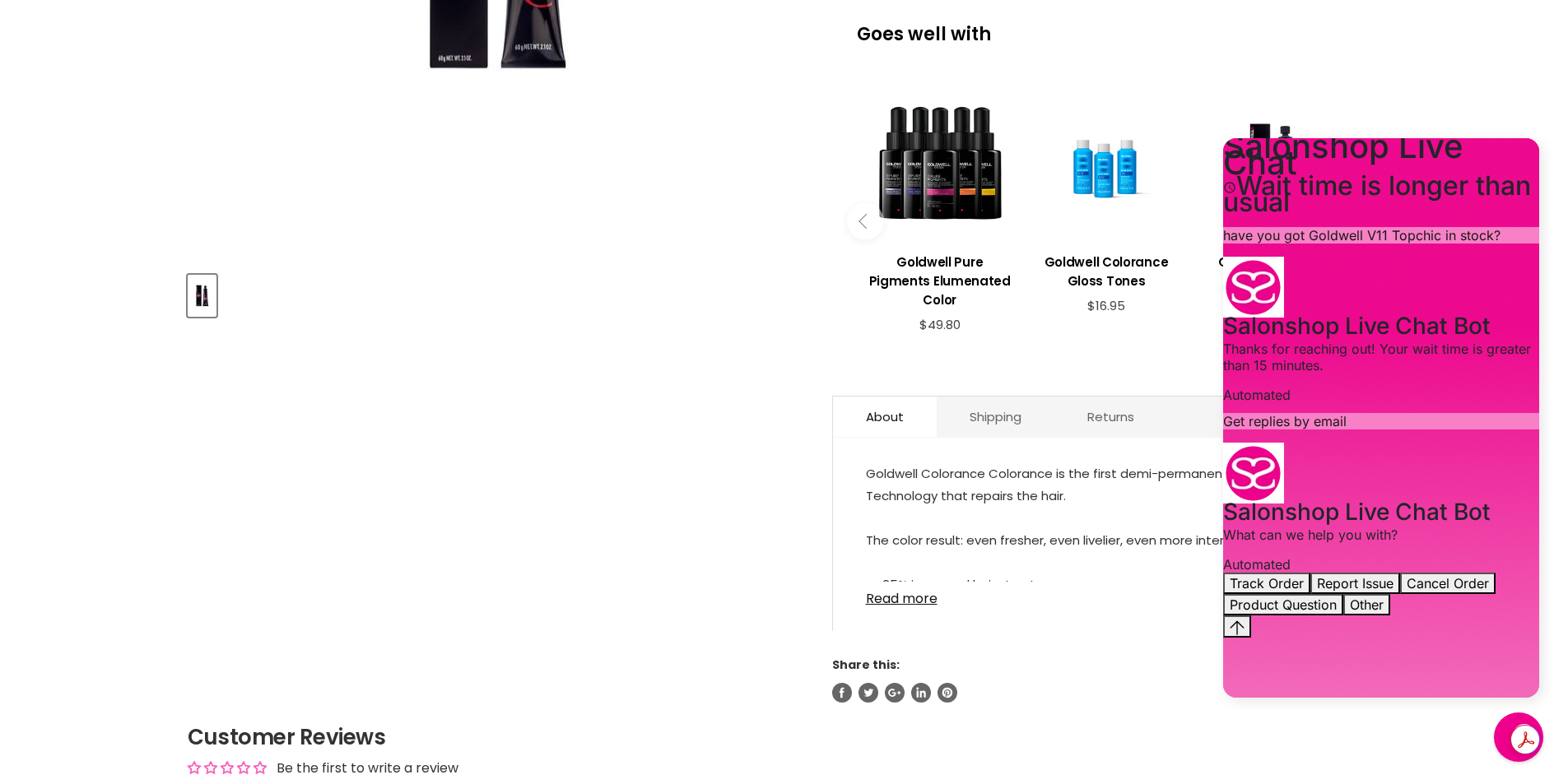
scroll to position [576, 0]
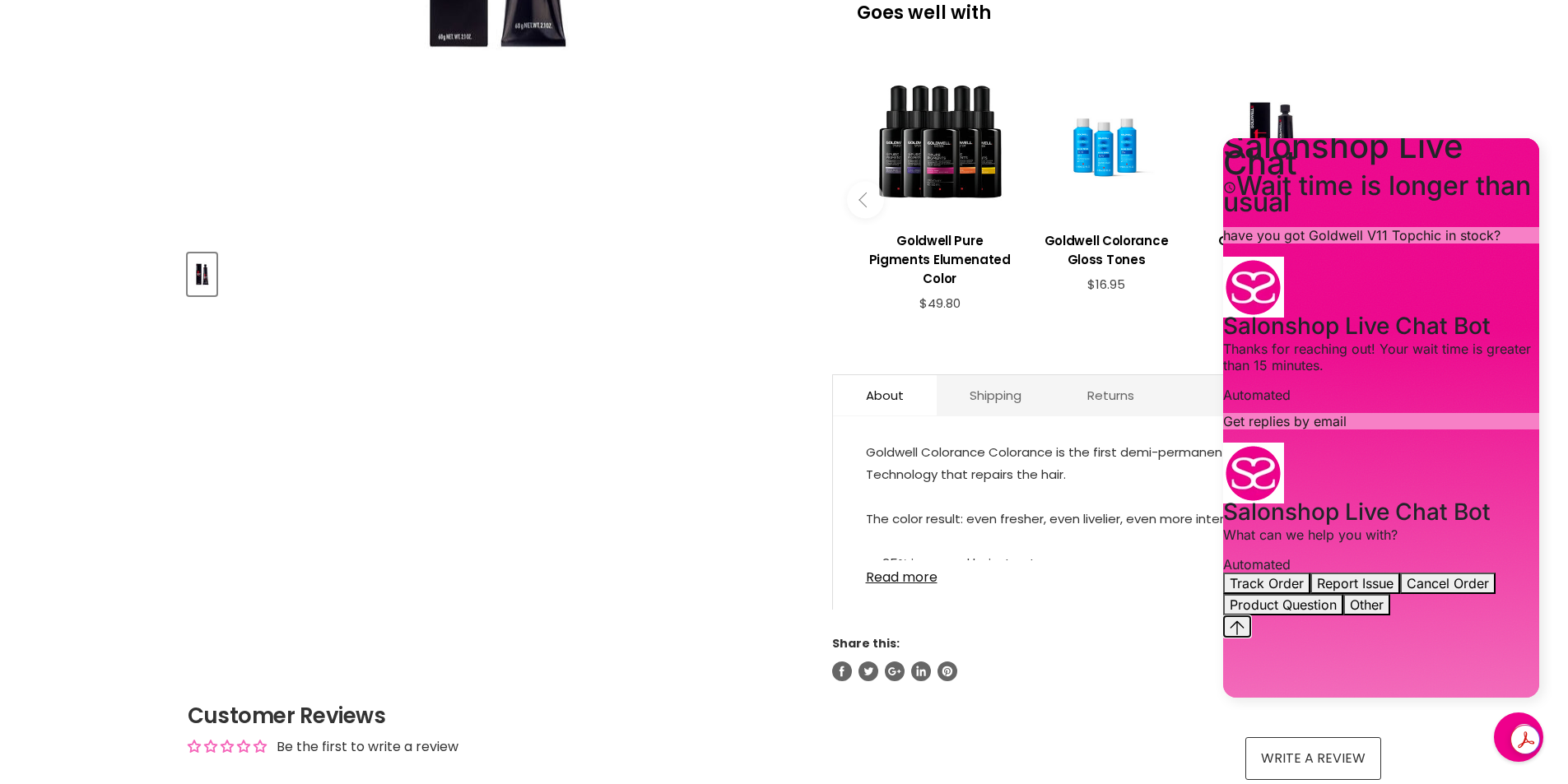
click at [1245, 635] on icon "Jump to the latest message" at bounding box center [1236, 627] width 15 height 15
click at [1391, 615] on button "Other" at bounding box center [1367, 604] width 47 height 22
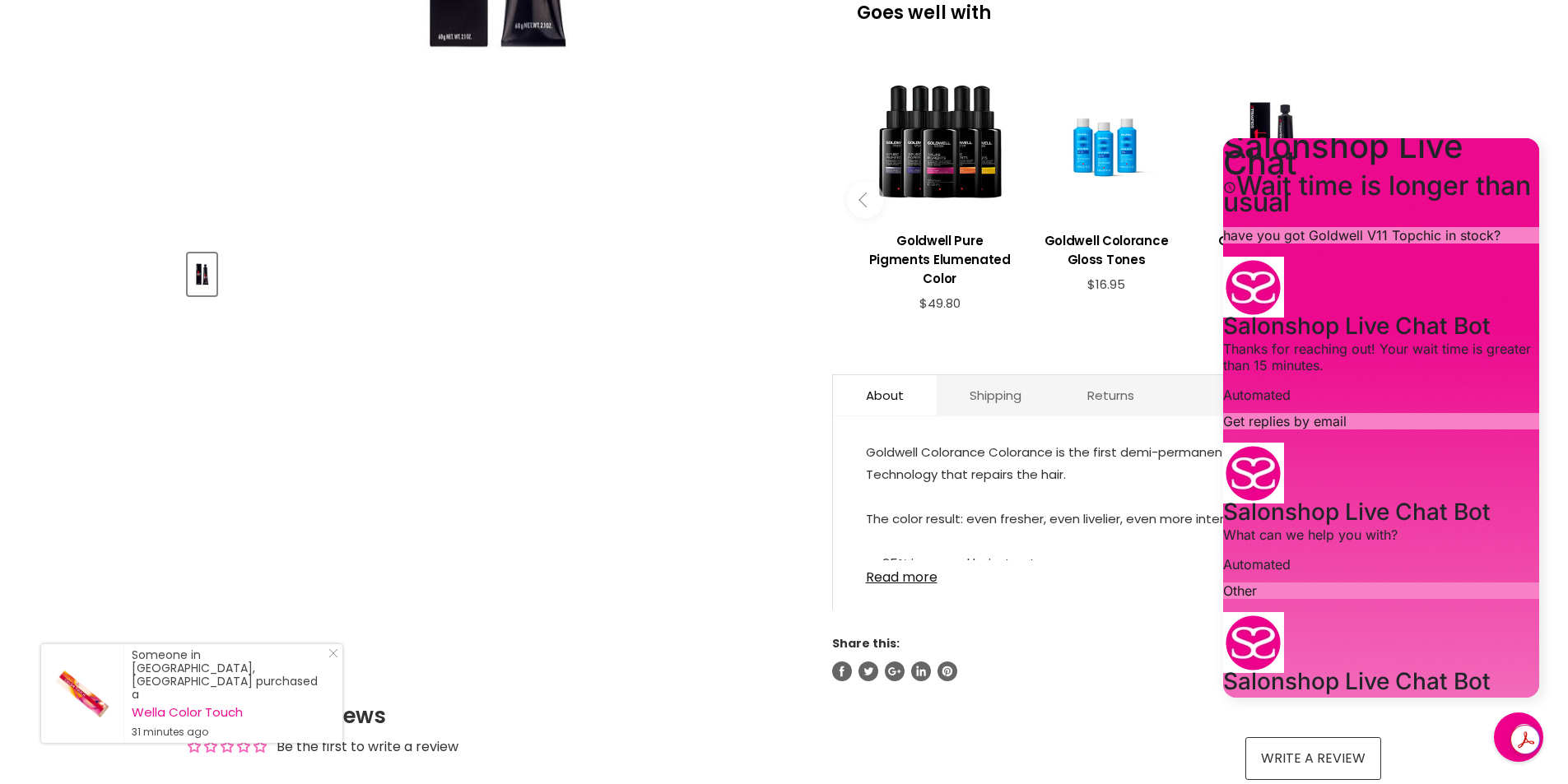
scroll to position [0, 0]
